Goal: Information Seeking & Learning: Learn about a topic

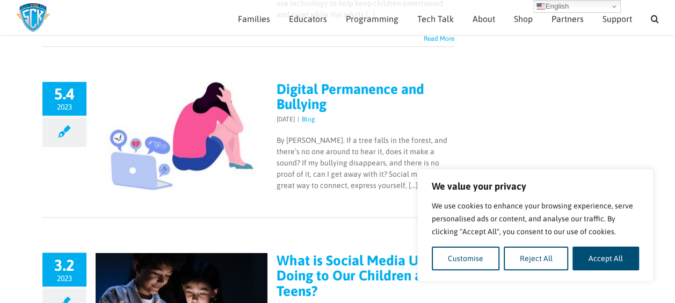
scroll to position [739, 0]
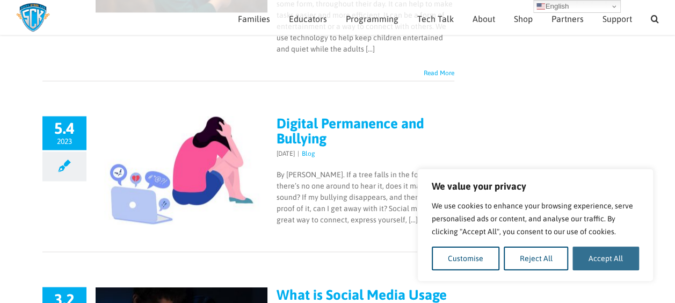
click at [593, 259] on button "Accept All" at bounding box center [605, 258] width 67 height 24
checkbox input "true"
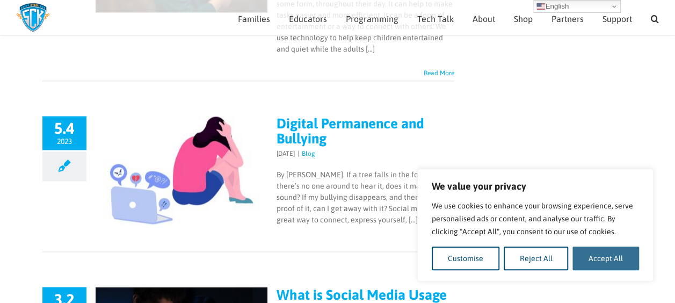
checkbox input "true"
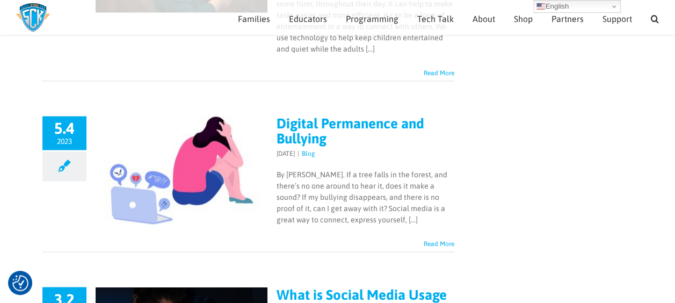
scroll to position [0, 0]
click at [325, 115] on link "Digital Permanence and Bullying" at bounding box center [350, 130] width 148 height 31
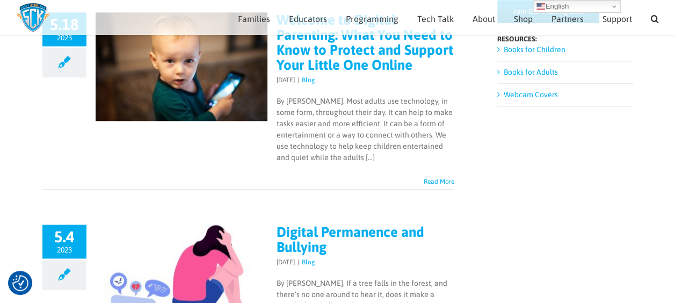
scroll to position [559, 0]
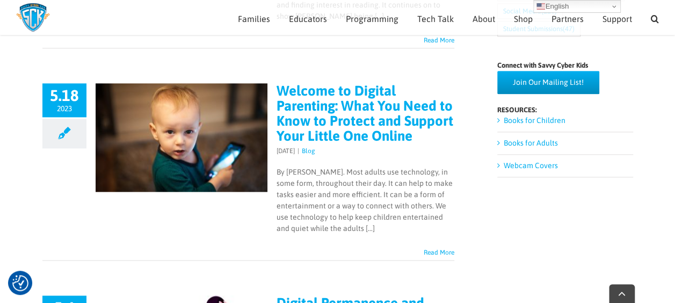
click at [378, 119] on link "Welcome to Digital Parenting: What You Need to Know to Protect and Support Your…" at bounding box center [364, 113] width 177 height 61
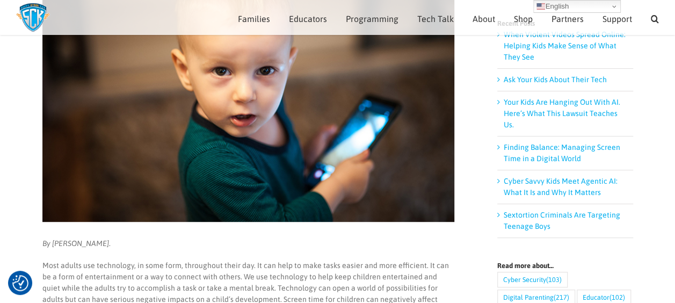
scroll to position [202, 0]
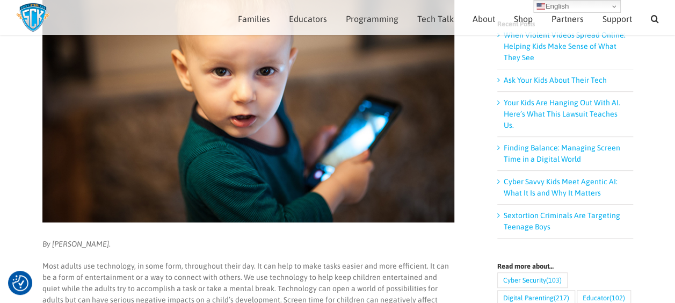
click at [290, 136] on img at bounding box center [248, 85] width 412 height 274
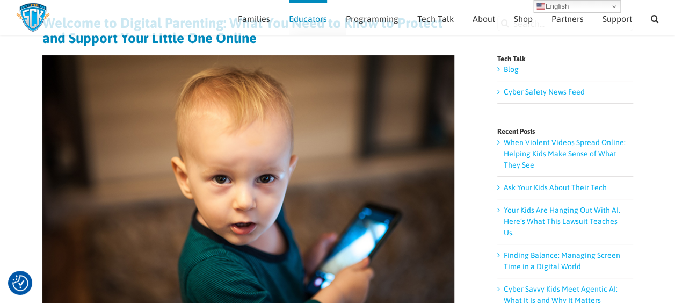
scroll to position [95, 0]
